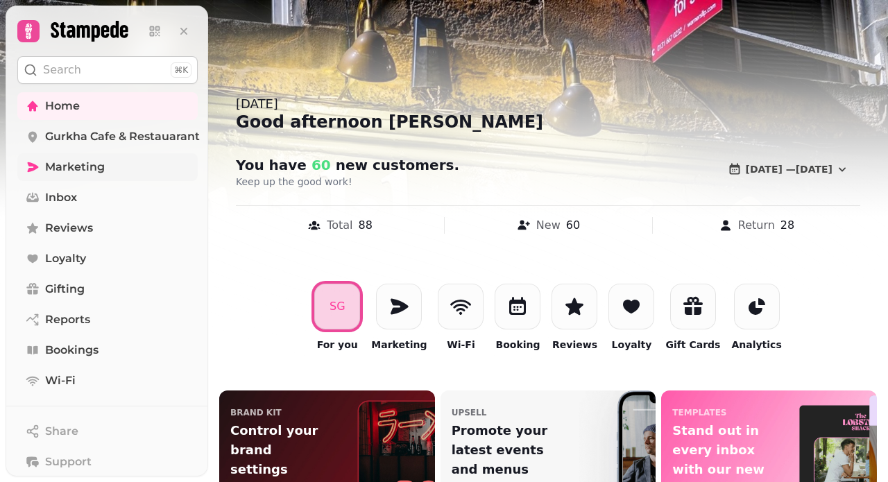
click at [85, 167] on span "Marketing" at bounding box center [75, 167] width 60 height 17
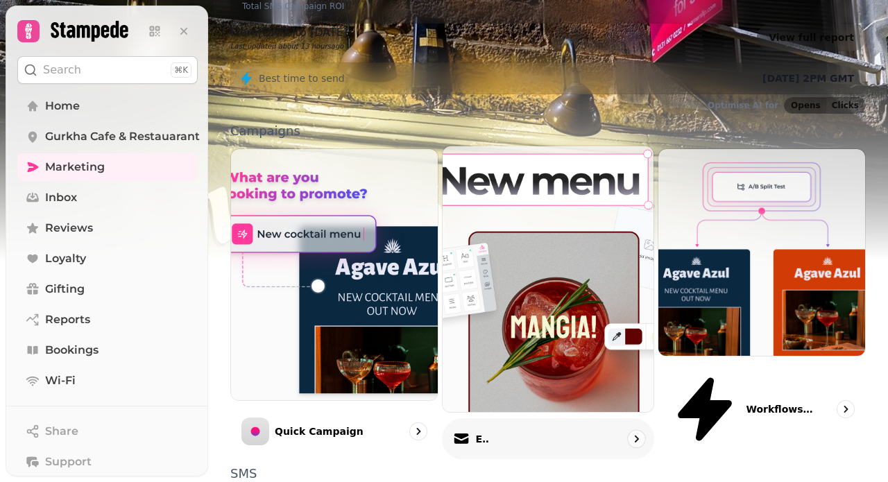
scroll to position [316, 0]
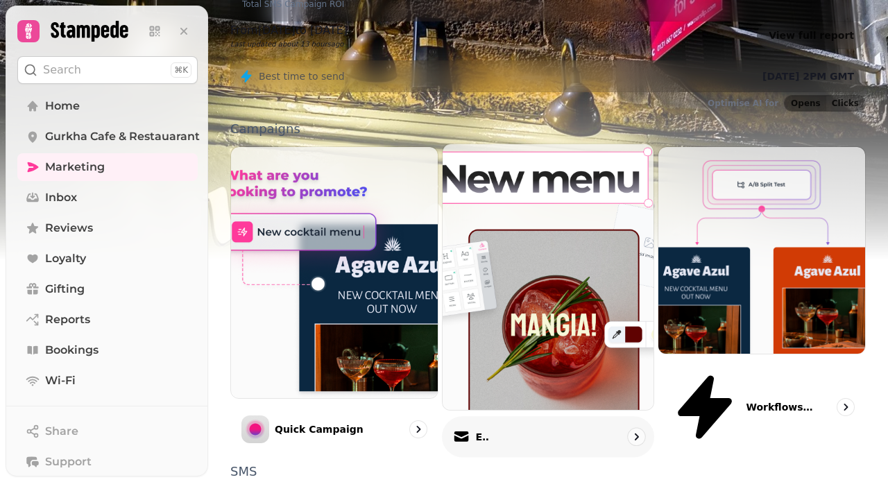
click at [489, 430] on p "Email" at bounding box center [482, 437] width 14 height 14
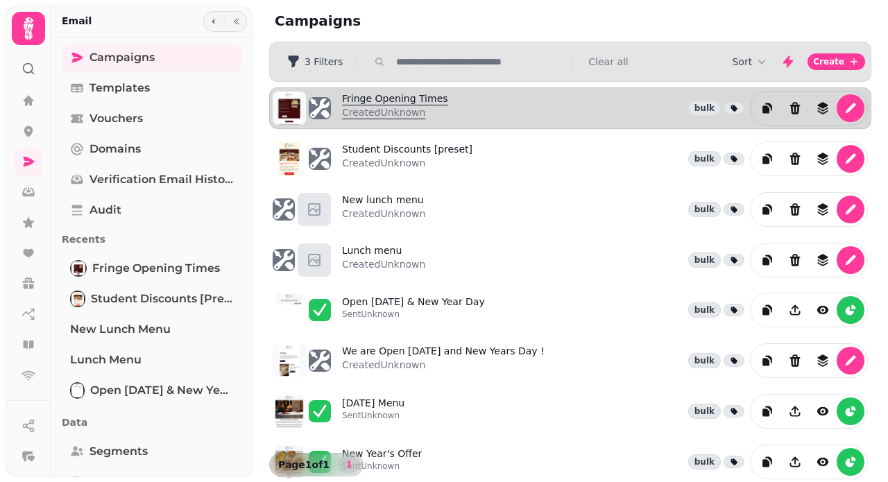
click at [378, 94] on link "Fringe Opening Times Created Unknown" at bounding box center [395, 108] width 106 height 33
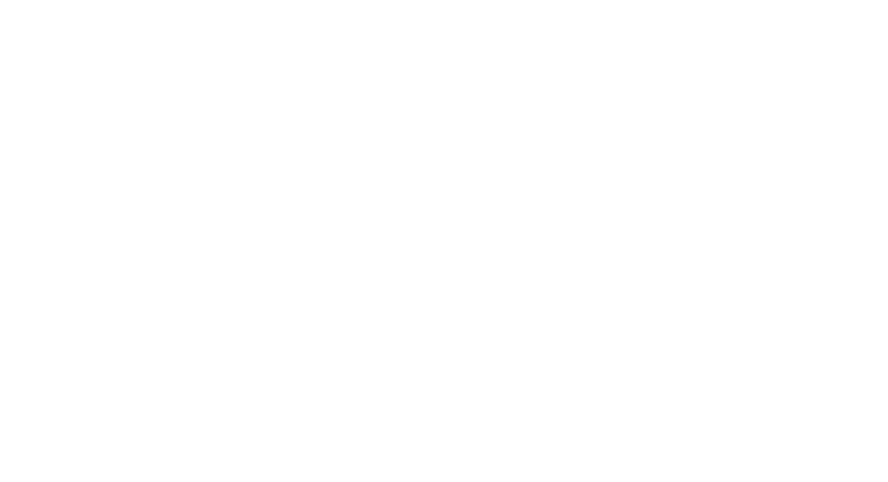
select select "**********"
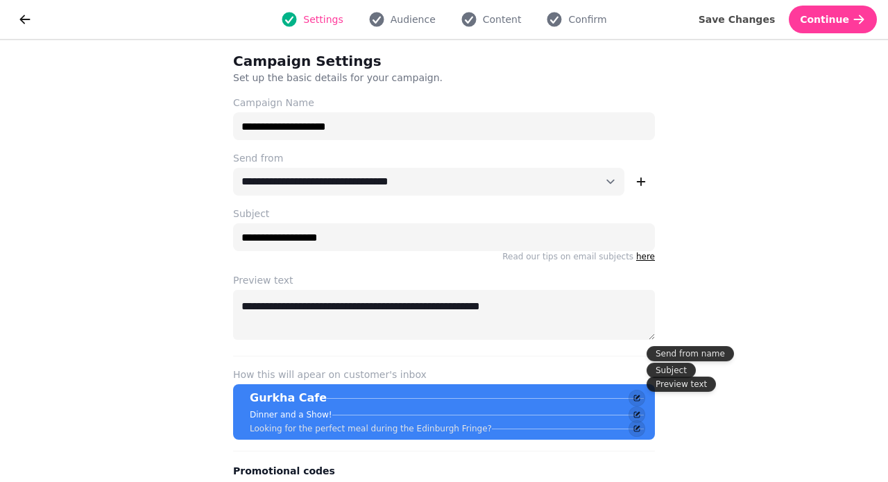
scroll to position [44, 0]
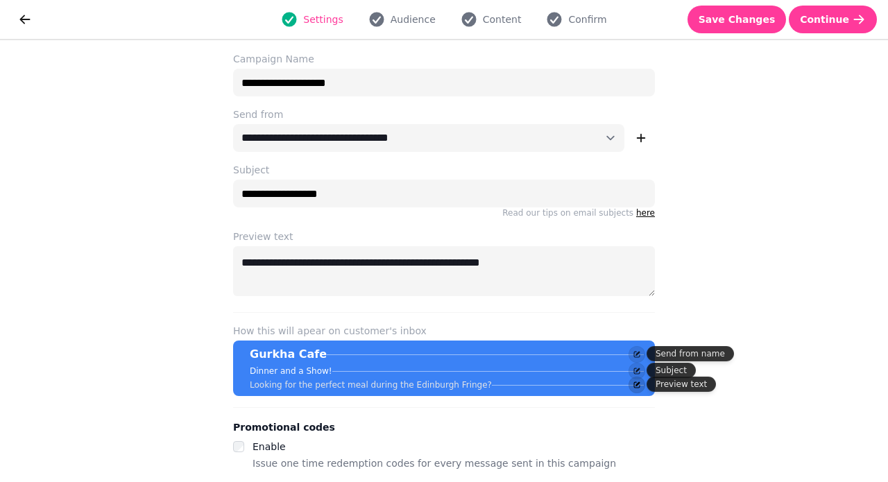
click at [639, 386] on icon "button" at bounding box center [637, 385] width 8 height 8
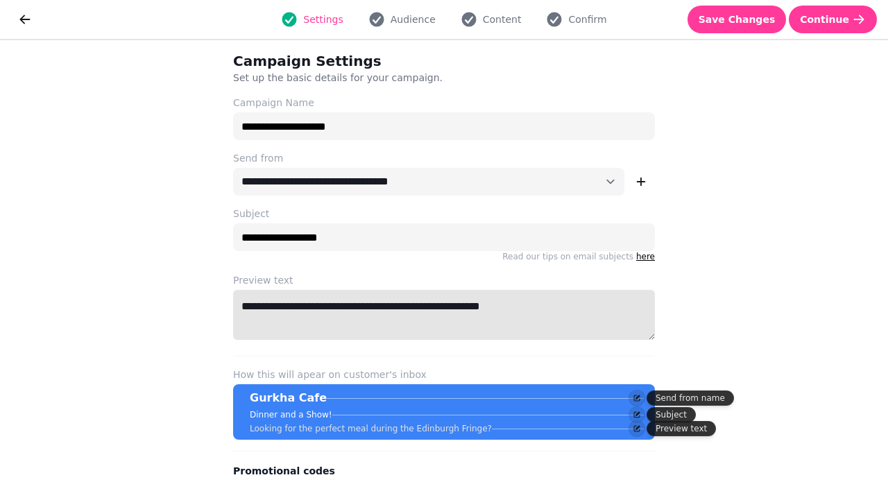
scroll to position [0, 0]
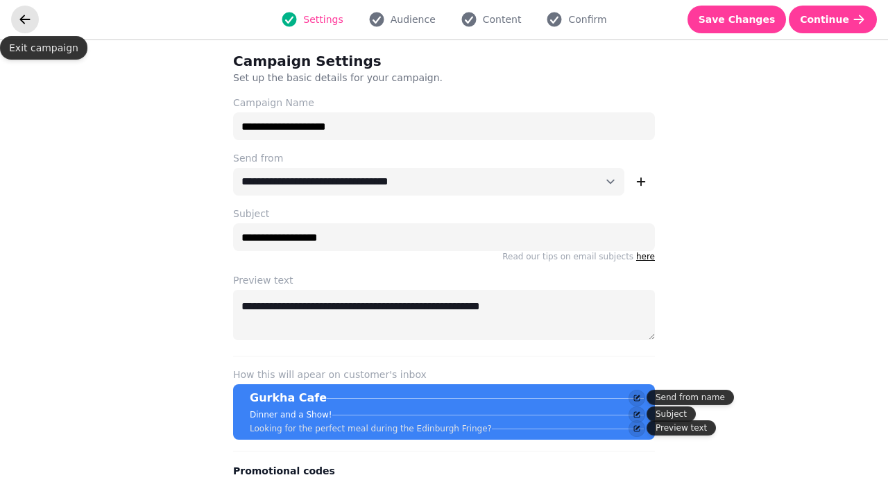
click at [24, 15] on icon "go back" at bounding box center [25, 19] width 10 height 9
